Goal: Navigation & Orientation: Find specific page/section

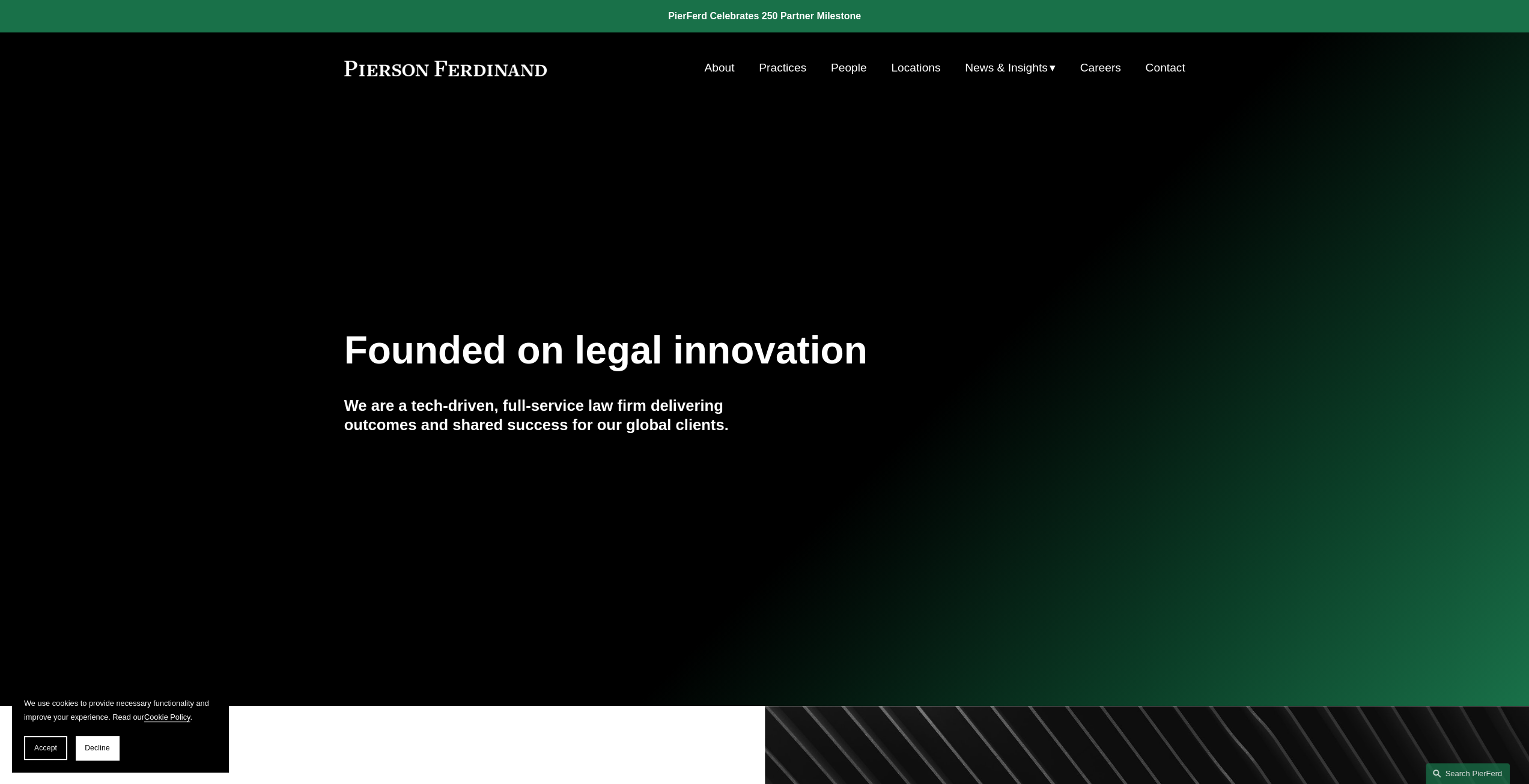
click at [720, 70] on link "About" at bounding box center [718, 68] width 30 height 23
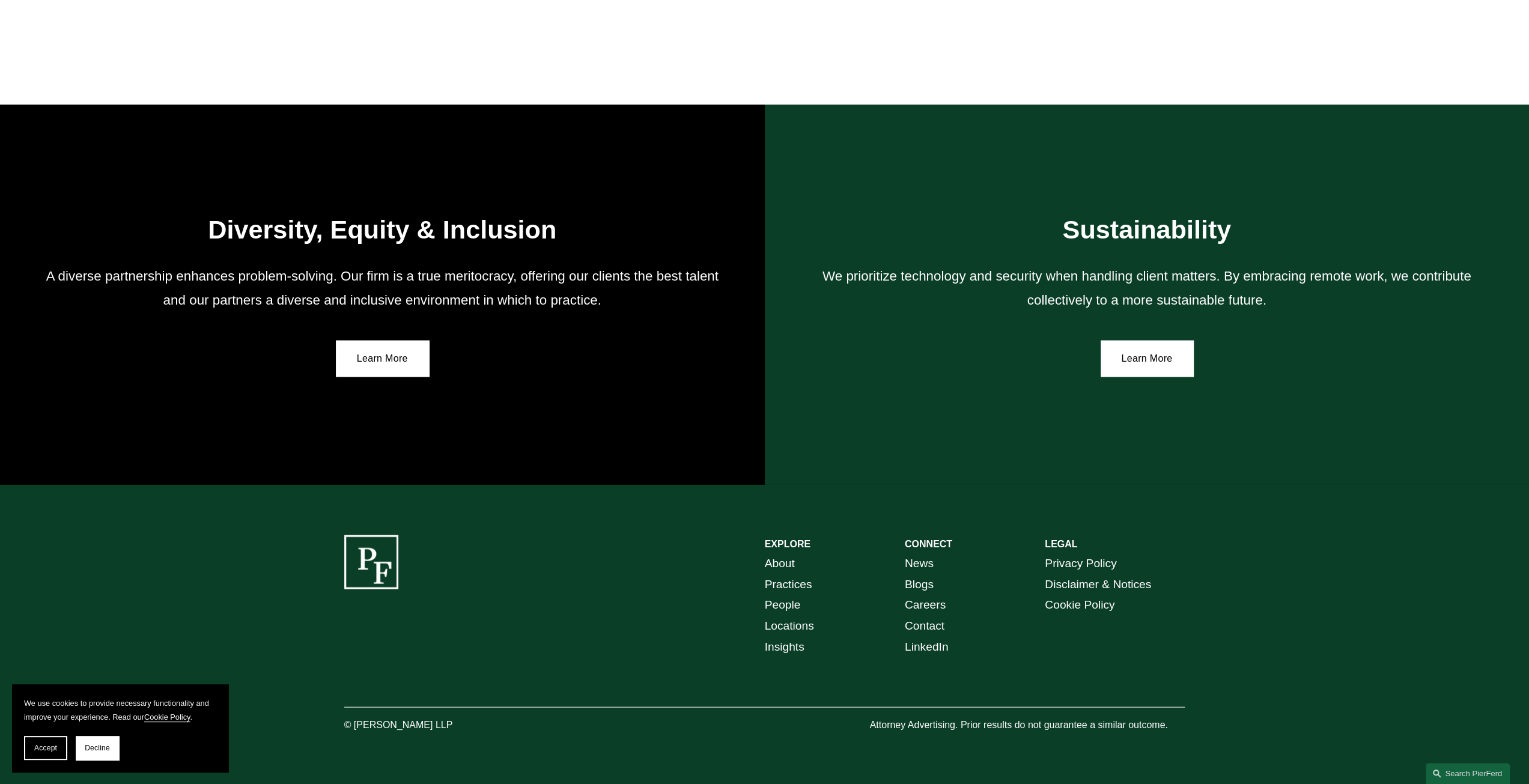
scroll to position [2176, 0]
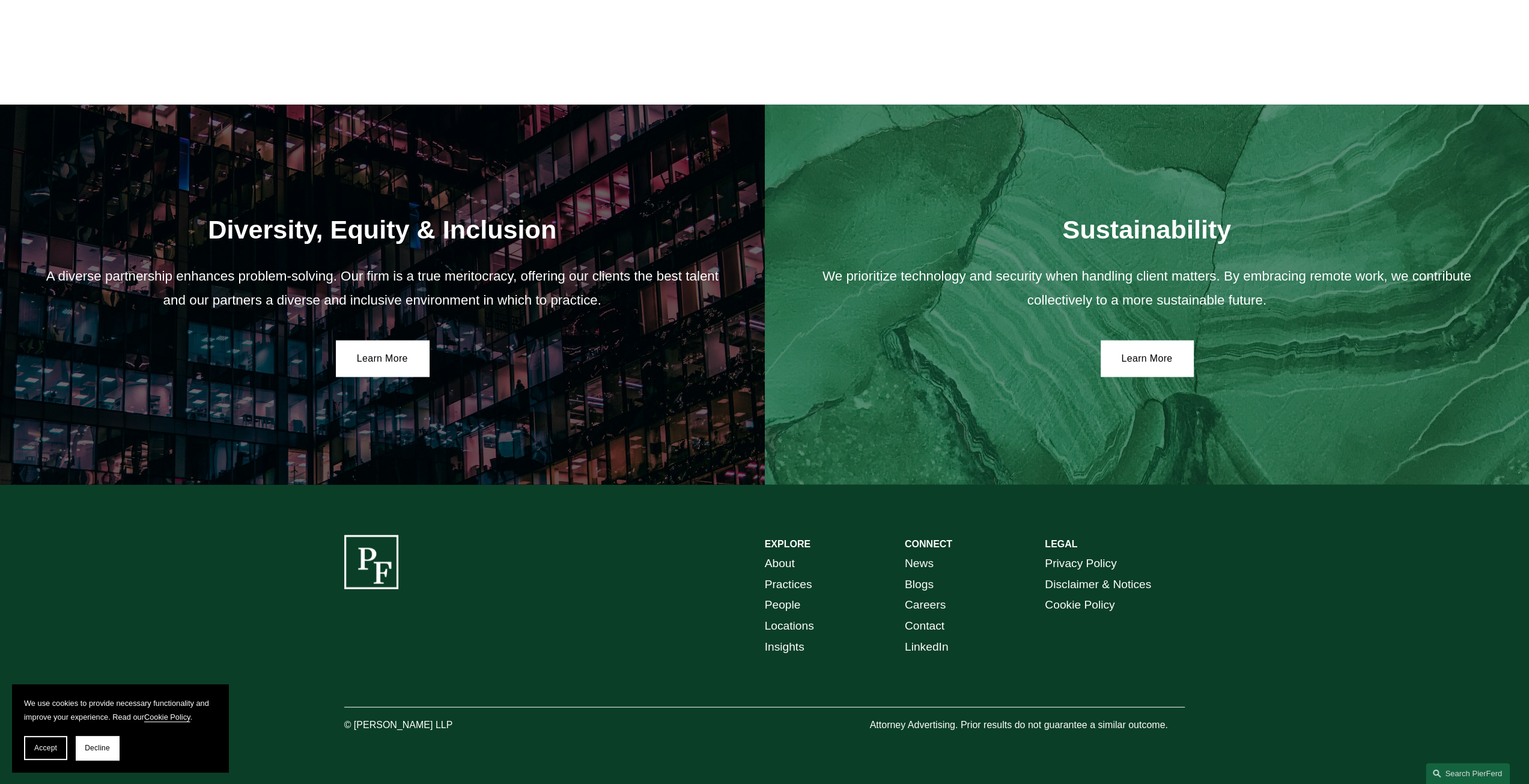
click at [776, 558] on link "About" at bounding box center [779, 563] width 30 height 21
